Goal: Task Accomplishment & Management: Complete application form

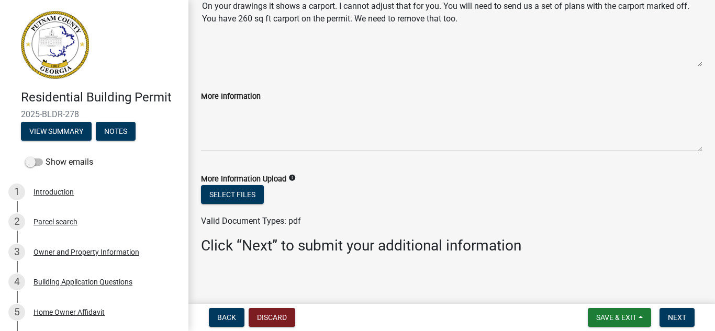
scroll to position [94, 0]
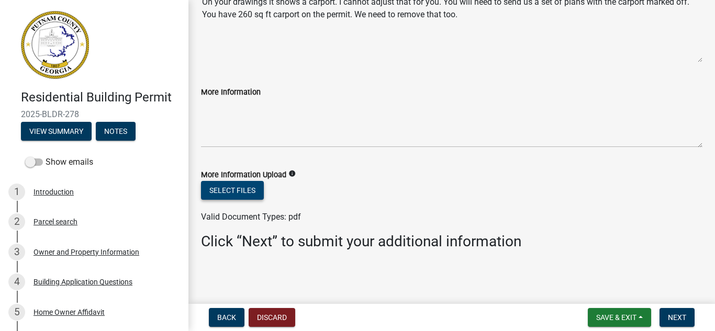
click at [240, 194] on button "Select files" at bounding box center [232, 190] width 63 height 19
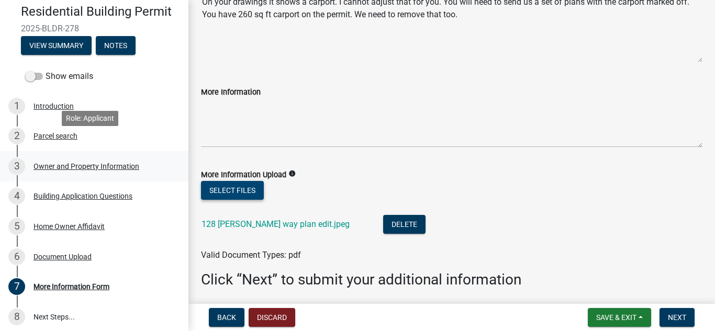
scroll to position [105, 0]
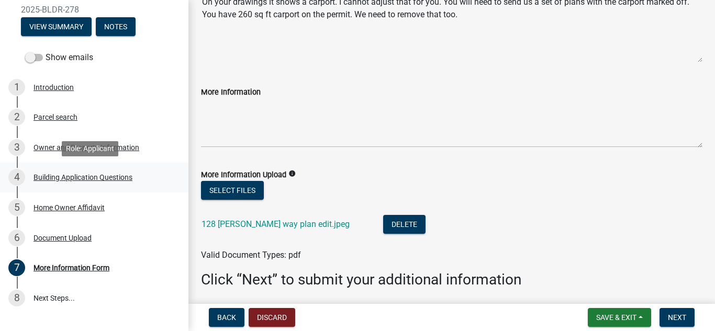
click at [73, 176] on div "Building Application Questions" at bounding box center [82, 177] width 99 height 7
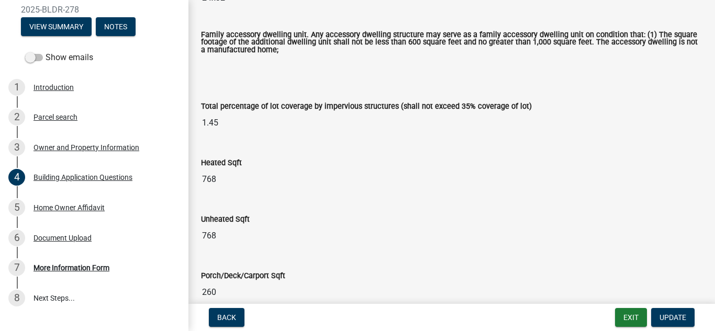
scroll to position [419, 0]
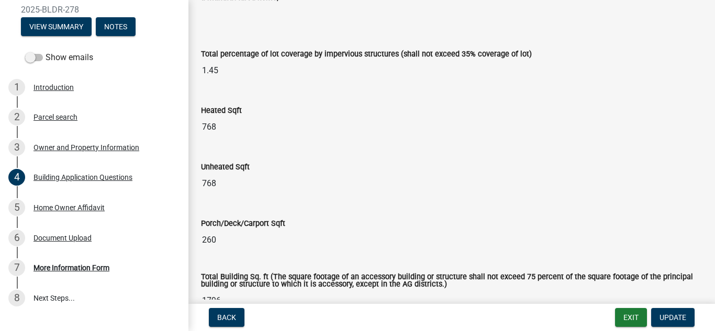
click at [219, 242] on input "260" at bounding box center [451, 240] width 501 height 21
click at [220, 240] on input "260" at bounding box center [451, 240] width 501 height 21
click at [212, 240] on input "260" at bounding box center [451, 240] width 501 height 21
click at [218, 241] on input "260" at bounding box center [451, 240] width 501 height 21
click at [218, 237] on input "260" at bounding box center [451, 240] width 501 height 21
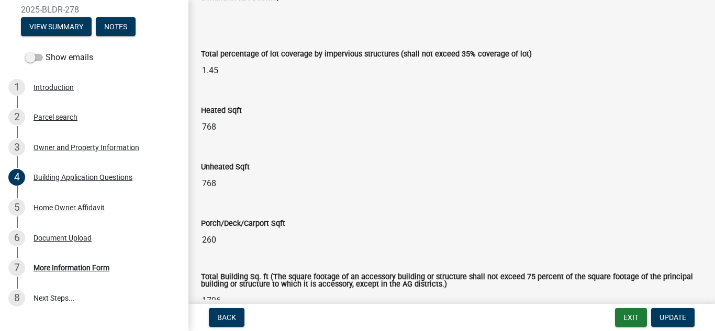
click at [220, 240] on input "260" at bounding box center [451, 240] width 501 height 21
click at [219, 239] on input "260" at bounding box center [451, 240] width 501 height 21
click at [210, 241] on input "260" at bounding box center [451, 240] width 501 height 21
click at [221, 242] on input "260" at bounding box center [451, 240] width 501 height 21
click at [215, 242] on input "260" at bounding box center [451, 240] width 501 height 21
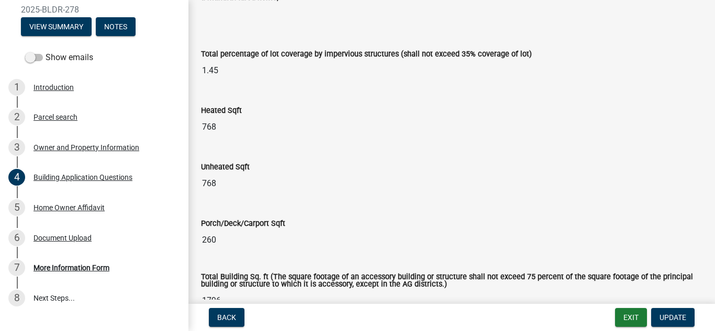
click at [216, 241] on input "260" at bounding box center [451, 240] width 501 height 21
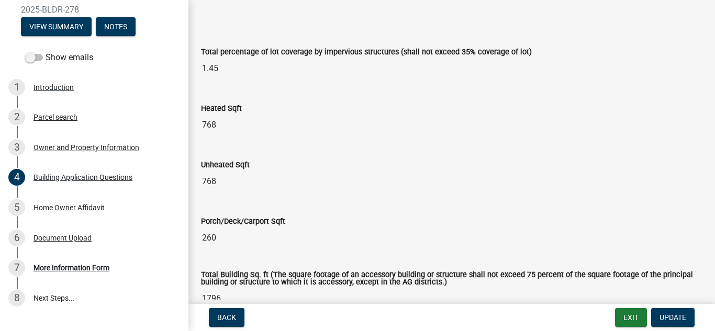
scroll to position [471, 0]
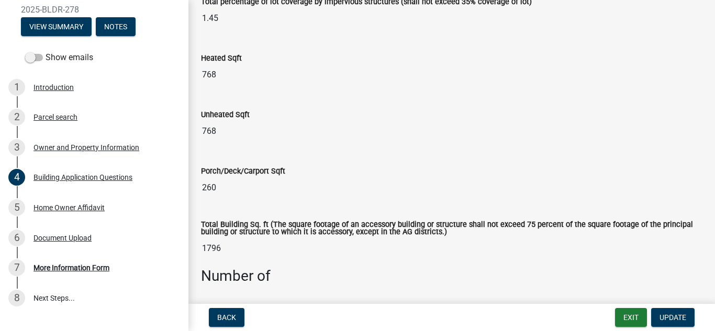
click at [228, 193] on input "260" at bounding box center [451, 187] width 501 height 21
drag, startPoint x: 223, startPoint y: 188, endPoint x: 517, endPoint y: 87, distance: 310.9
click at [516, 87] on div "Heated Sqft 768" at bounding box center [451, 65] width 517 height 57
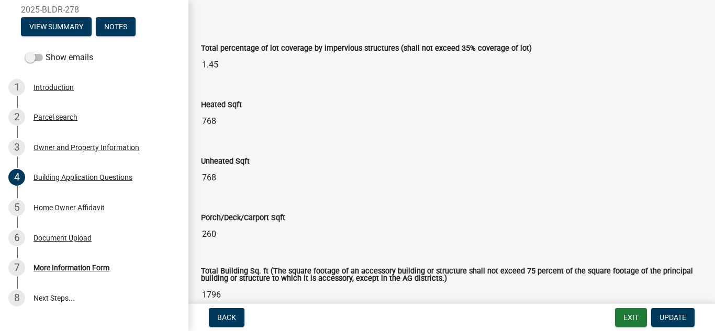
scroll to position [432, 0]
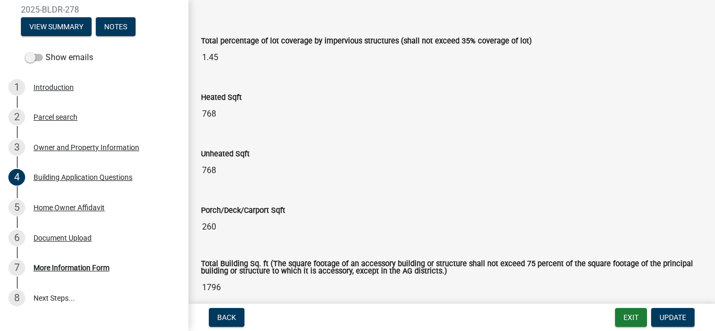
click at [216, 225] on input "260" at bounding box center [451, 227] width 501 height 21
click at [211, 230] on input "260" at bounding box center [451, 227] width 501 height 21
drag, startPoint x: 211, startPoint y: 229, endPoint x: 421, endPoint y: 240, distance: 210.1
click at [421, 241] on div "Porch/Deck/Carport Sqft 260" at bounding box center [451, 217] width 517 height 57
drag, startPoint x: 400, startPoint y: 230, endPoint x: 392, endPoint y: 230, distance: 7.9
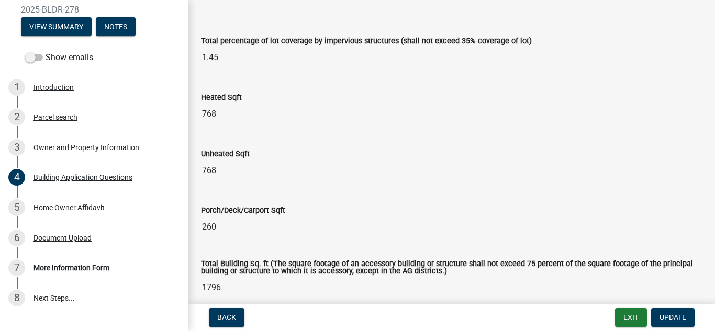
click at [394, 230] on input "260" at bounding box center [451, 227] width 501 height 21
click at [389, 230] on input "260" at bounding box center [451, 227] width 501 height 21
click at [387, 230] on input "260" at bounding box center [451, 227] width 501 height 21
click at [386, 230] on input "260" at bounding box center [451, 227] width 501 height 21
click at [384, 228] on input "260" at bounding box center [451, 227] width 501 height 21
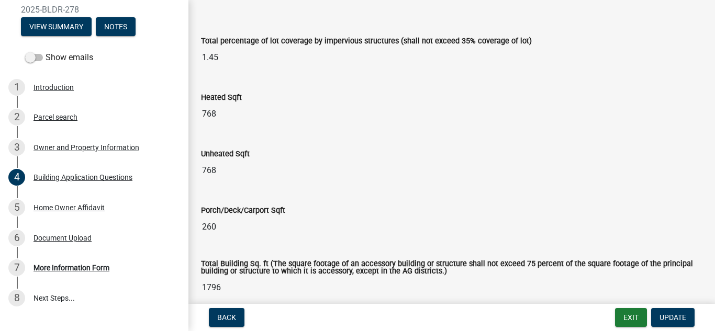
click at [384, 228] on input "260" at bounding box center [451, 227] width 501 height 21
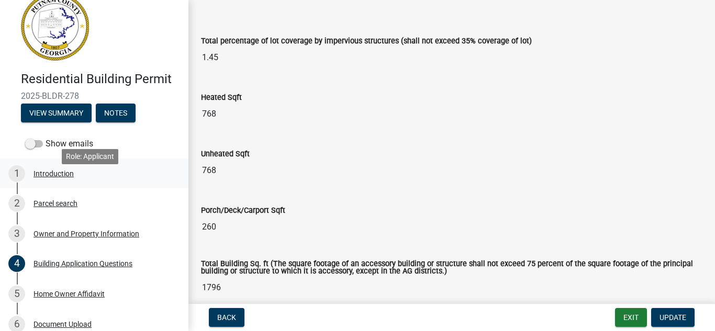
scroll to position [0, 0]
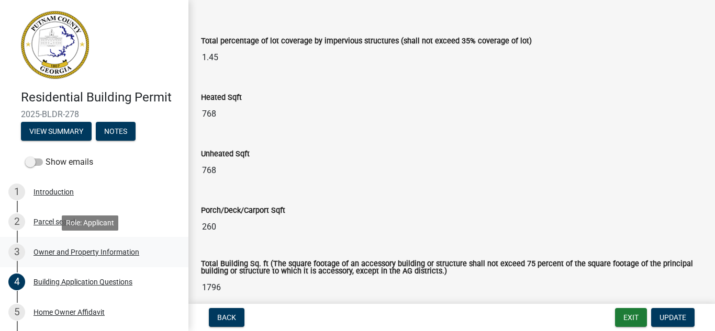
click at [99, 251] on div "Owner and Property Information" at bounding box center [86, 252] width 106 height 7
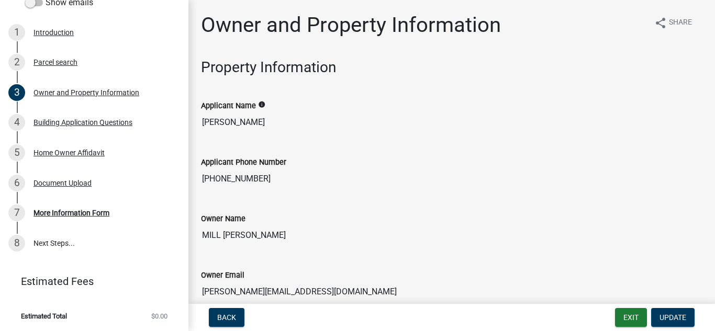
scroll to position [161, 0]
click at [232, 314] on span "Back" at bounding box center [226, 317] width 19 height 8
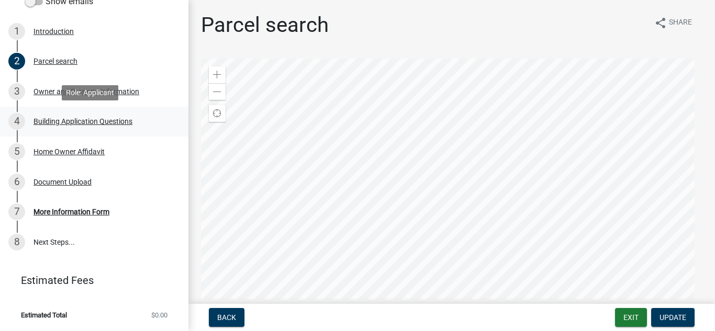
click at [48, 119] on div "Building Application Questions" at bounding box center [82, 121] width 99 height 7
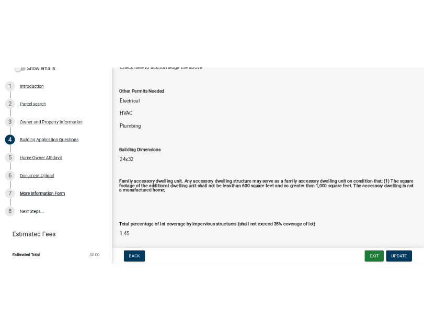
scroll to position [419, 0]
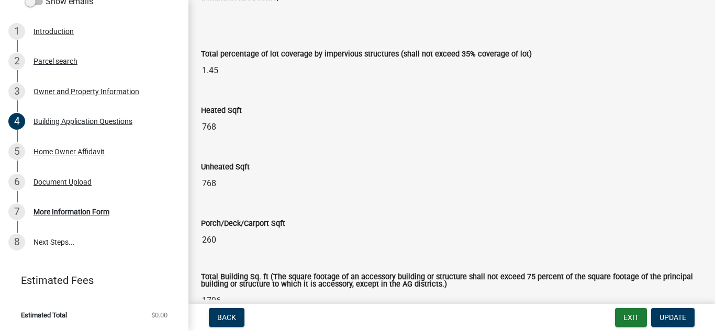
click at [217, 238] on input "260" at bounding box center [451, 240] width 501 height 21
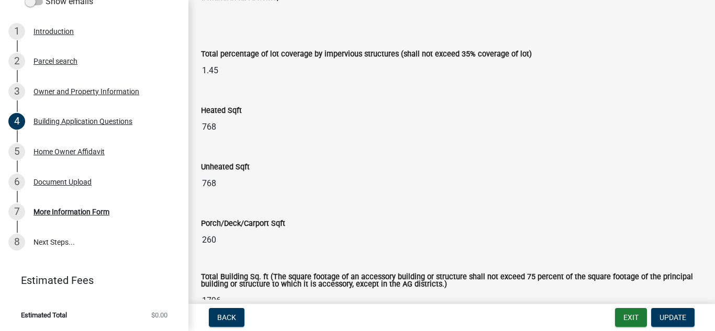
click at [217, 238] on input "260" at bounding box center [451, 240] width 501 height 21
click at [219, 235] on input "260" at bounding box center [451, 240] width 501 height 21
click at [219, 239] on input "260" at bounding box center [451, 240] width 501 height 21
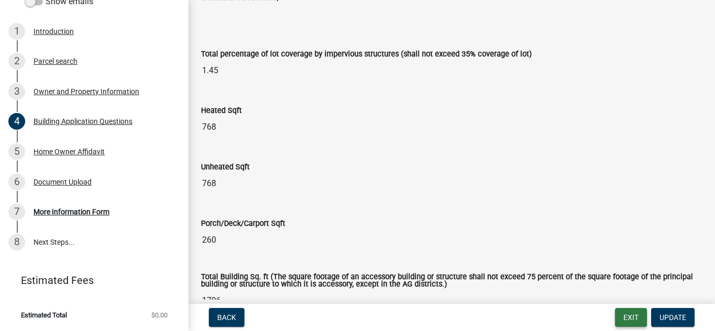
click at [632, 318] on button "Exit" at bounding box center [631, 317] width 32 height 19
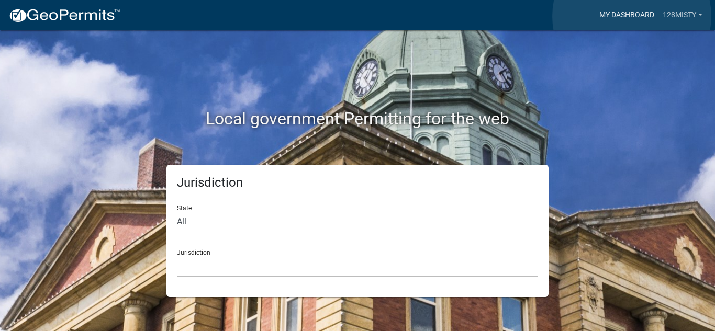
click at [632, 16] on link "My Dashboard" at bounding box center [626, 15] width 63 height 20
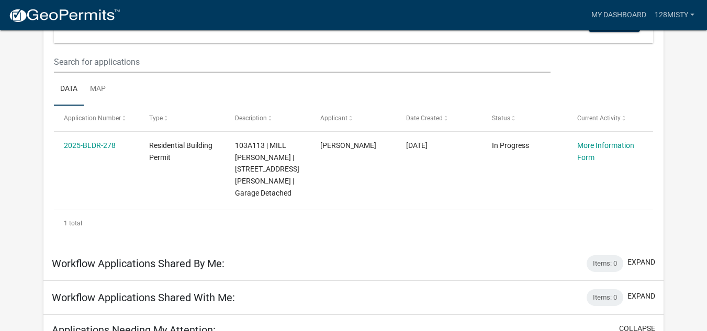
scroll to position [103, 0]
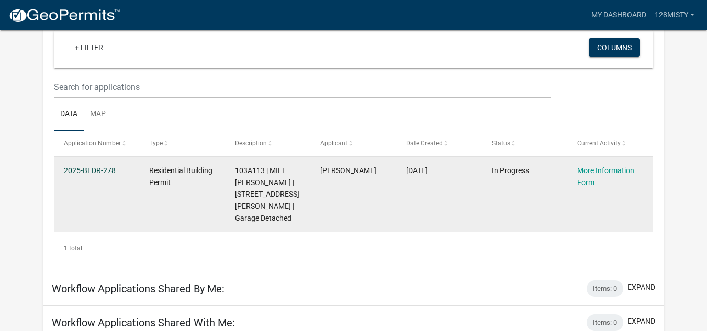
click at [88, 172] on link "2025-BLDR-278" at bounding box center [90, 170] width 52 height 8
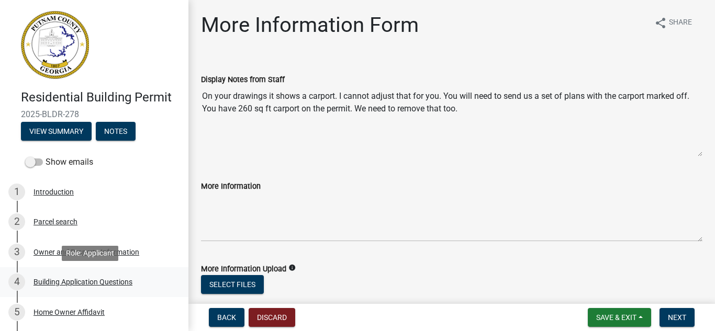
click at [73, 281] on div "Building Application Questions" at bounding box center [82, 281] width 99 height 7
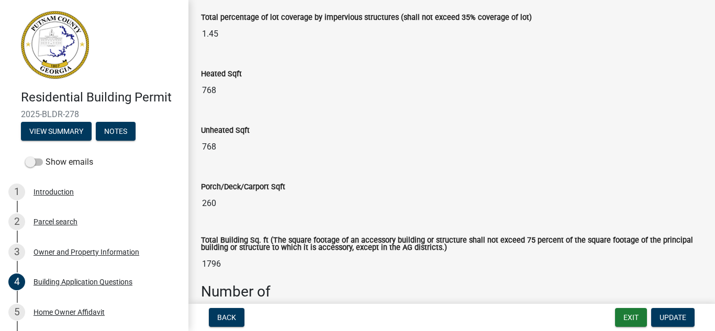
scroll to position [471, 0]
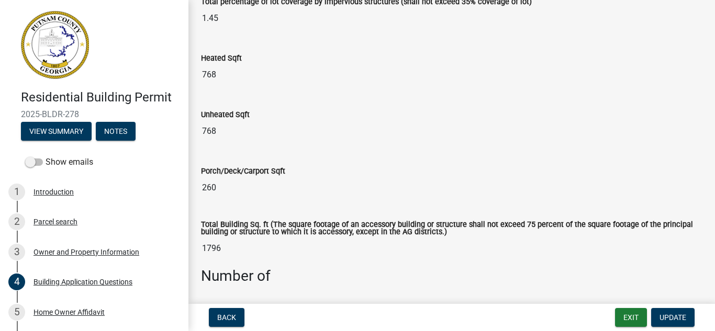
click at [223, 192] on input "260" at bounding box center [451, 187] width 501 height 21
click at [219, 187] on input "260" at bounding box center [451, 187] width 501 height 21
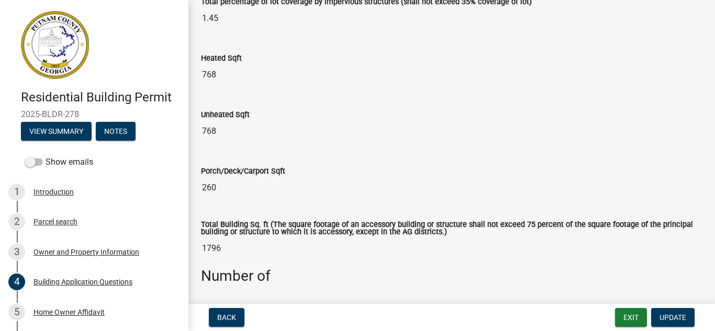
click at [219, 187] on input "260" at bounding box center [451, 187] width 501 height 21
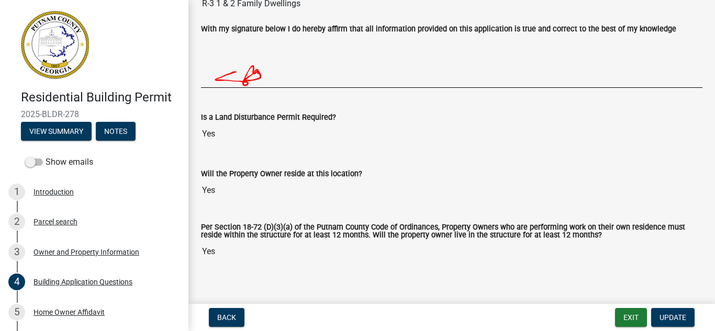
scroll to position [3100, 0]
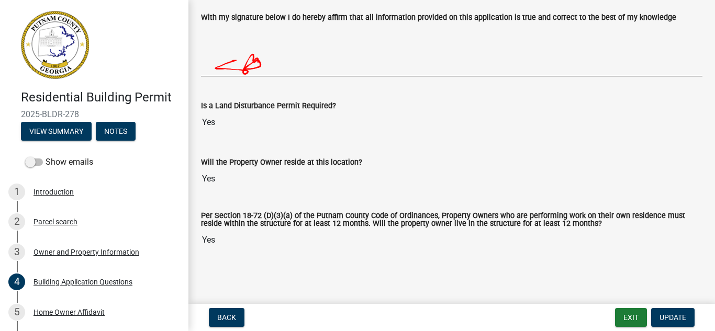
drag, startPoint x: 458, startPoint y: 161, endPoint x: 219, endPoint y: 119, distance: 242.2
click at [219, 119] on input "Yes" at bounding box center [451, 122] width 501 height 21
click at [289, 155] on div "Will the Property Owner reside at this location? Yes" at bounding box center [451, 165] width 501 height 48
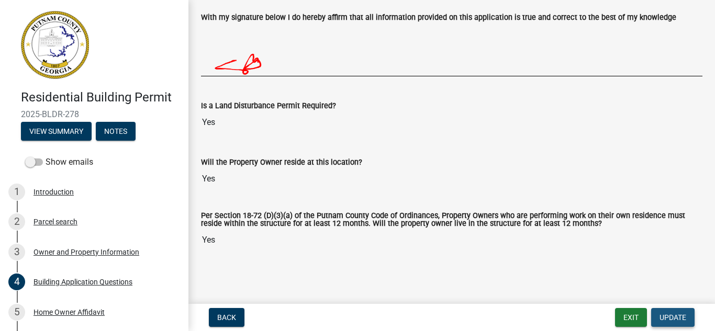
click at [674, 317] on span "Update" at bounding box center [672, 317] width 27 height 8
click at [218, 123] on input "Yes" at bounding box center [451, 122] width 501 height 21
click at [218, 120] on input "Yes" at bounding box center [451, 122] width 501 height 21
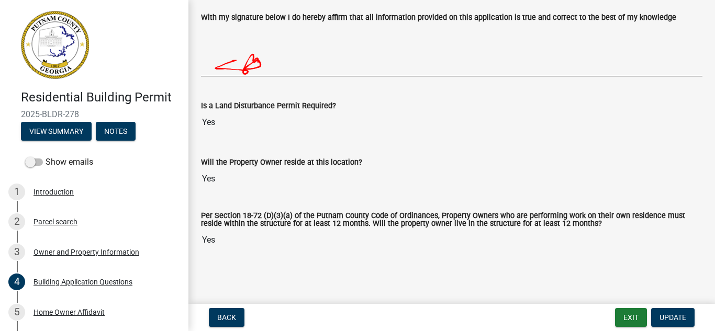
click at [218, 120] on input "Yes" at bounding box center [451, 122] width 501 height 21
click at [220, 128] on input "Yes" at bounding box center [451, 122] width 501 height 21
click at [677, 318] on span "Update" at bounding box center [672, 317] width 27 height 8
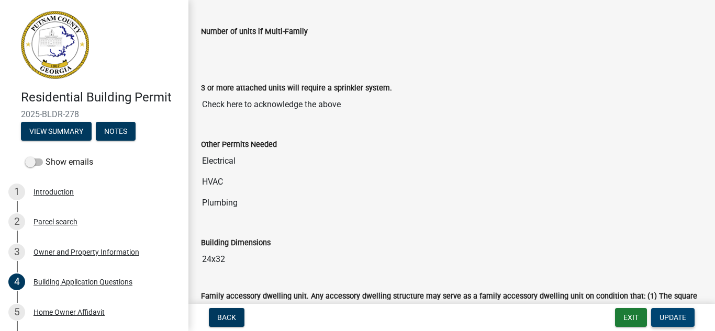
scroll to position [209, 0]
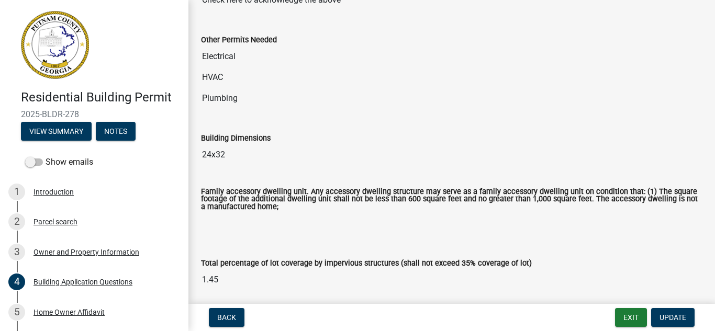
click at [227, 284] on input "1.45" at bounding box center [451, 279] width 501 height 21
click at [227, 283] on input "1.45" at bounding box center [451, 279] width 501 height 21
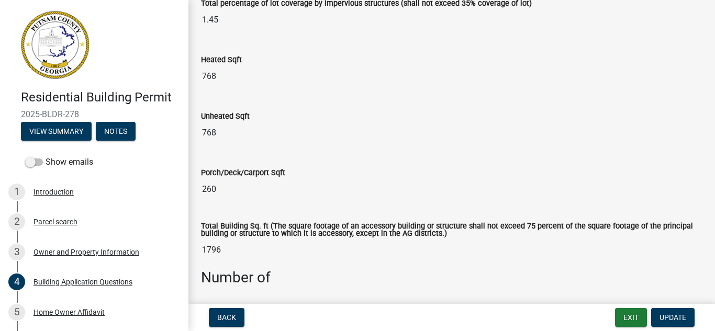
scroll to position [471, 0]
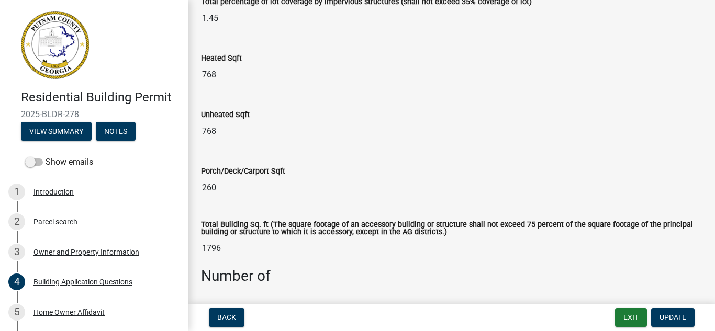
click at [223, 188] on input "260" at bounding box center [451, 187] width 501 height 21
click at [675, 318] on span "Update" at bounding box center [672, 317] width 27 height 8
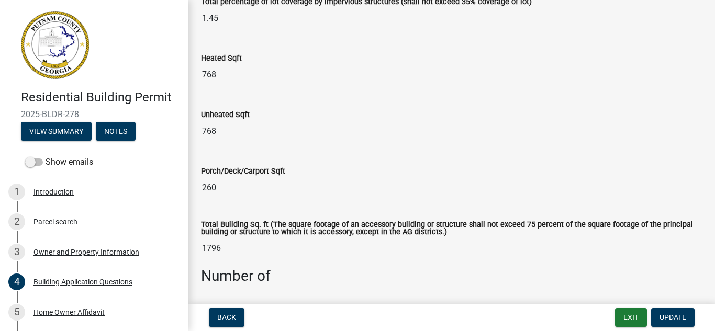
click at [215, 183] on input "260" at bounding box center [451, 187] width 501 height 21
click at [221, 187] on input "260" at bounding box center [451, 187] width 501 height 21
click at [216, 187] on input "260" at bounding box center [451, 187] width 501 height 21
drag, startPoint x: 216, startPoint y: 187, endPoint x: 196, endPoint y: 188, distance: 19.4
click at [198, 188] on div "Porch/Deck/Carport Sqft 260" at bounding box center [451, 178] width 517 height 57
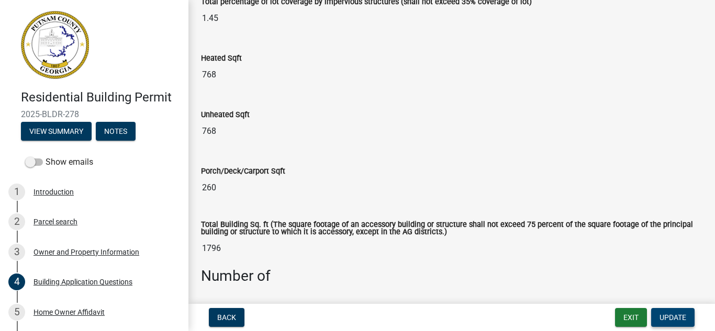
click at [676, 318] on span "Update" at bounding box center [672, 317] width 27 height 8
click at [226, 186] on input "260" at bounding box center [451, 187] width 501 height 21
click at [217, 187] on input "260" at bounding box center [451, 187] width 501 height 21
click at [220, 188] on input "260" at bounding box center [451, 187] width 501 height 21
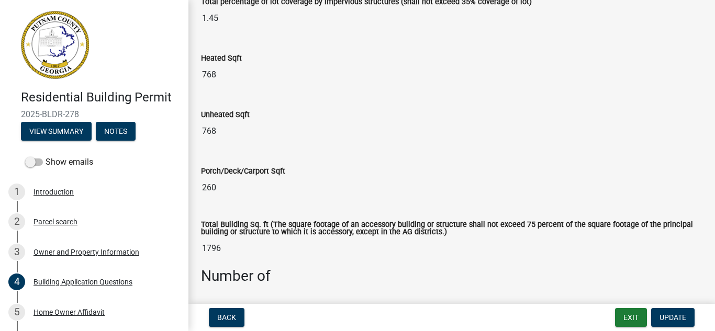
click at [218, 188] on input "260" at bounding box center [451, 187] width 501 height 21
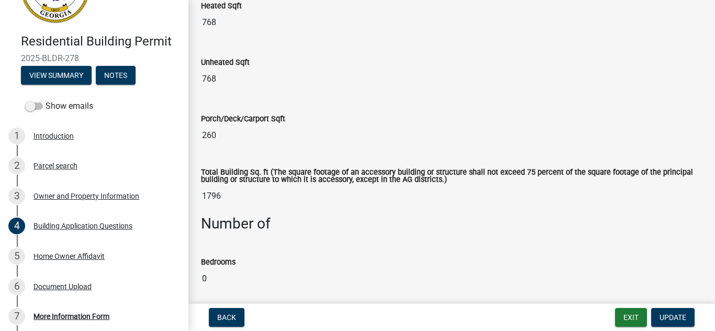
scroll to position [0, 0]
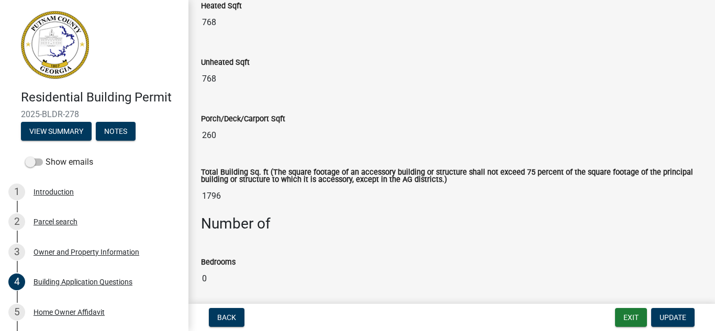
click at [227, 137] on input "260" at bounding box center [451, 135] width 501 height 21
drag, startPoint x: 227, startPoint y: 137, endPoint x: 213, endPoint y: 100, distance: 38.9
click at [213, 101] on div "Porch/Deck/Carport Sqft 260" at bounding box center [451, 122] width 501 height 48
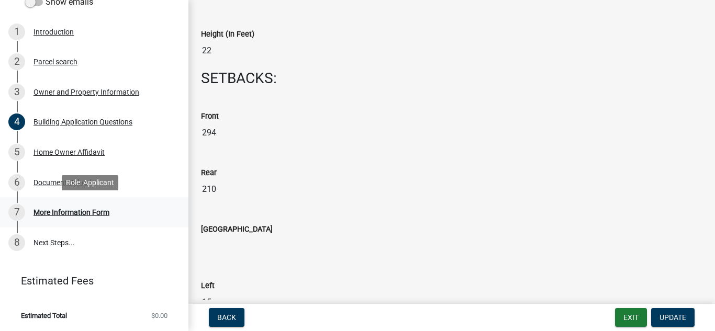
scroll to position [161, 0]
click at [63, 209] on div "More Information Form" at bounding box center [71, 211] width 76 height 7
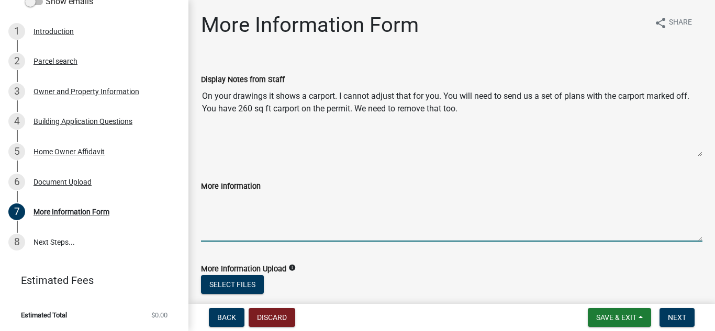
click at [211, 210] on textarea "More Information" at bounding box center [451, 217] width 501 height 49
click at [234, 284] on button "Select files" at bounding box center [232, 284] width 63 height 19
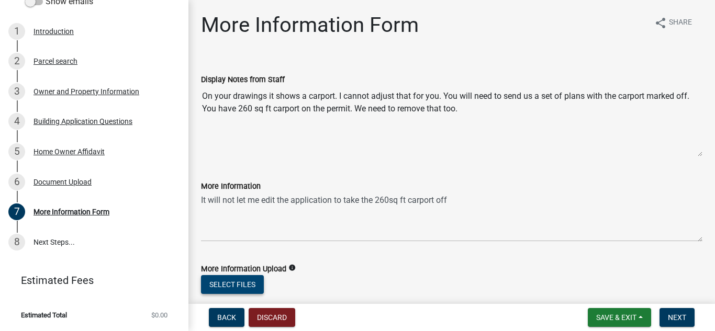
scroll to position [52, 0]
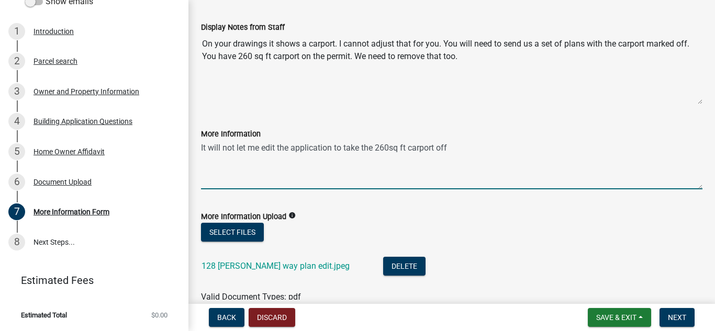
click at [333, 149] on textarea "It will not let me edit the application to take the 260sq ft carport off" at bounding box center [451, 164] width 501 height 49
type textarea "It will not let me edit the permit to take the 260sq ft carport off"
click at [672, 317] on span "Next" at bounding box center [677, 317] width 18 height 8
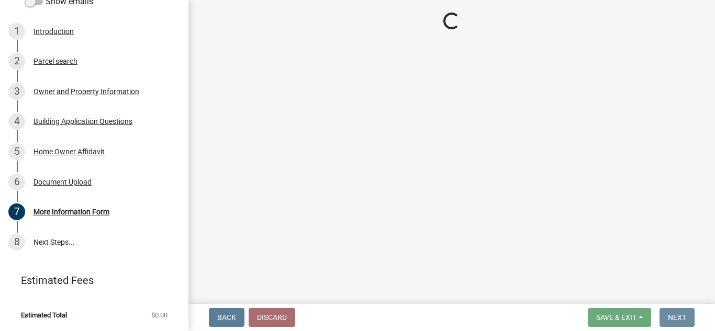
scroll to position [0, 0]
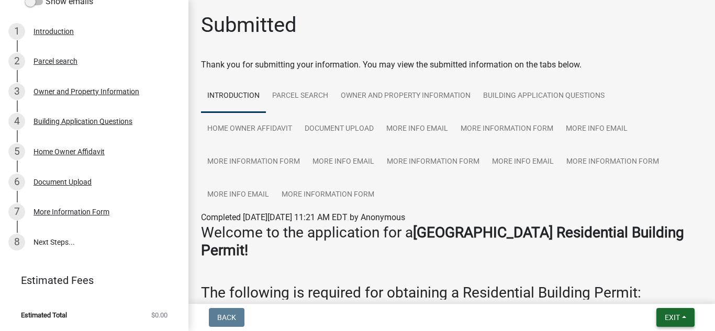
click at [676, 316] on span "Exit" at bounding box center [672, 317] width 15 height 8
click at [634, 259] on button "Save" at bounding box center [653, 265] width 84 height 25
